Goal: Check status: Check status

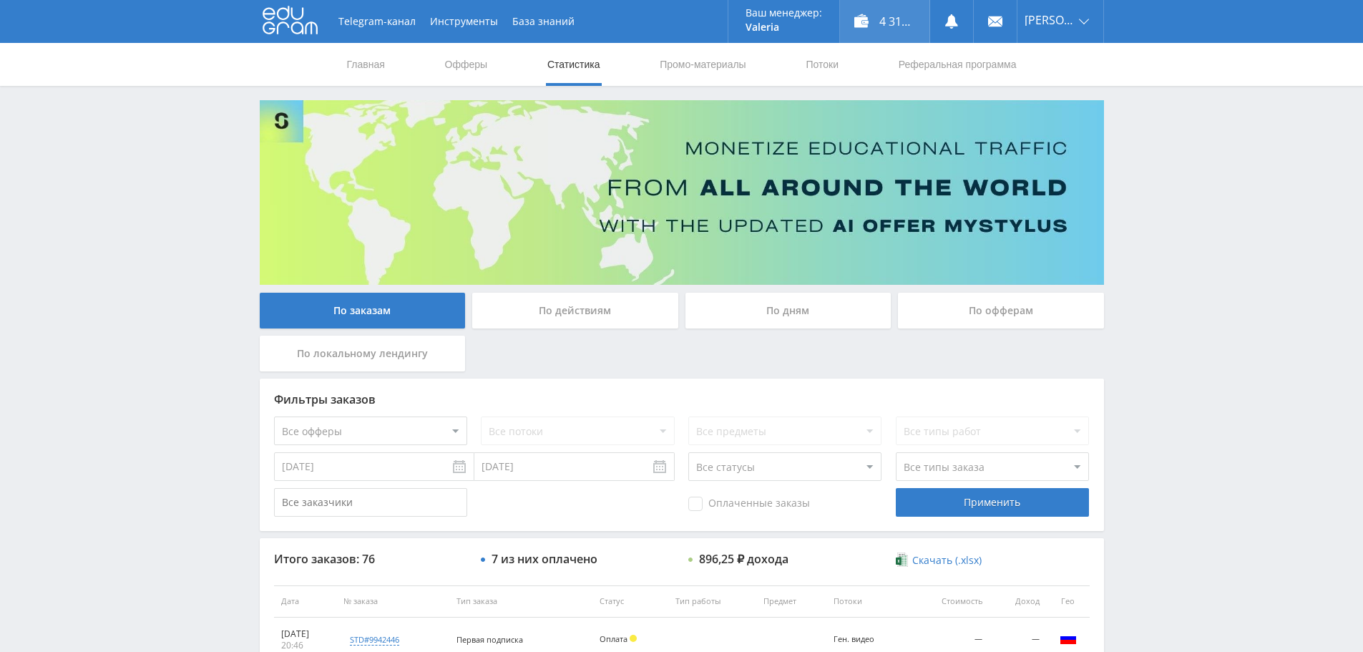
click at [895, 16] on div "4 313,50 ₽" at bounding box center [884, 21] width 89 height 43
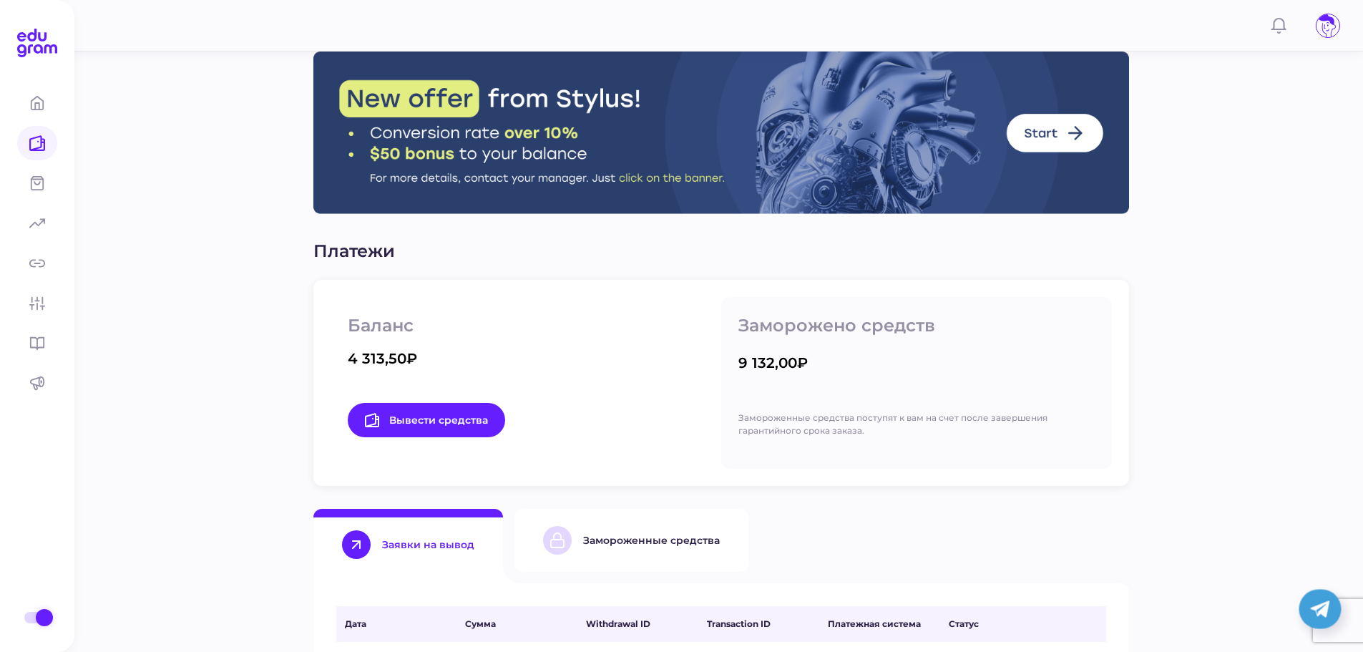
click at [652, 541] on div "Замороженные средства" at bounding box center [651, 540] width 137 height 13
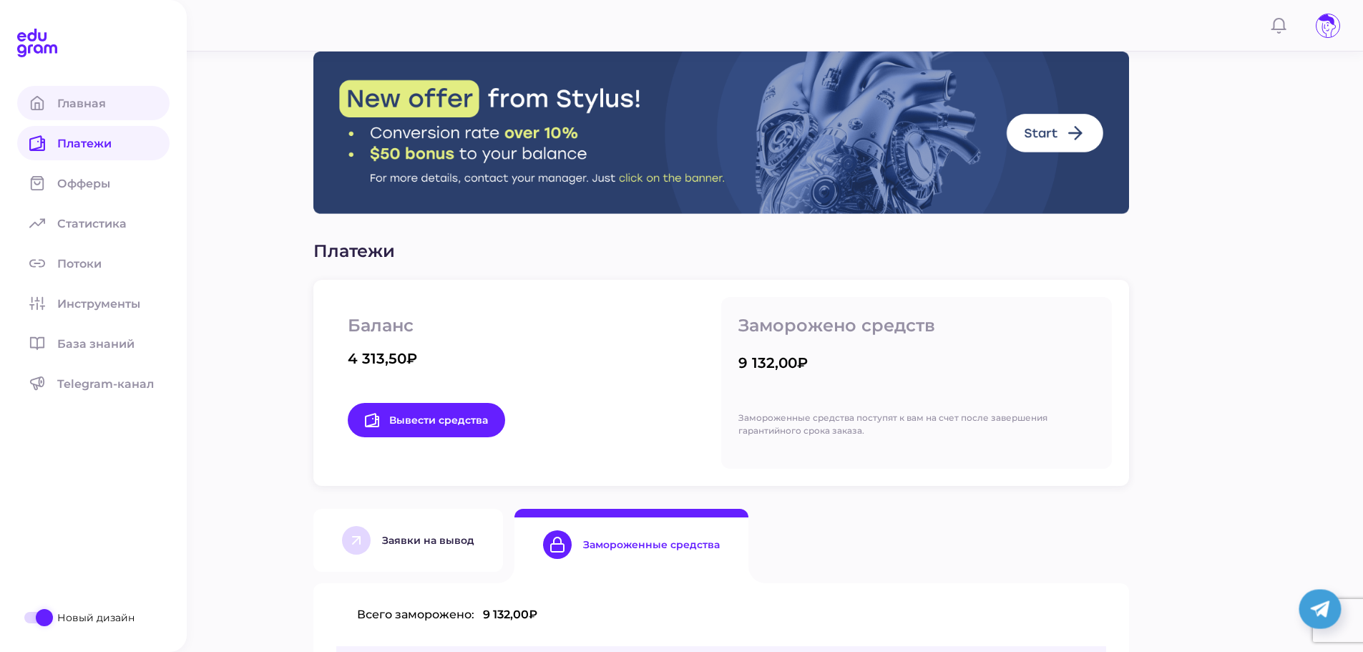
click at [52, 109] on span at bounding box center [37, 103] width 40 height 34
